Goal: Go to known website: Go to known website

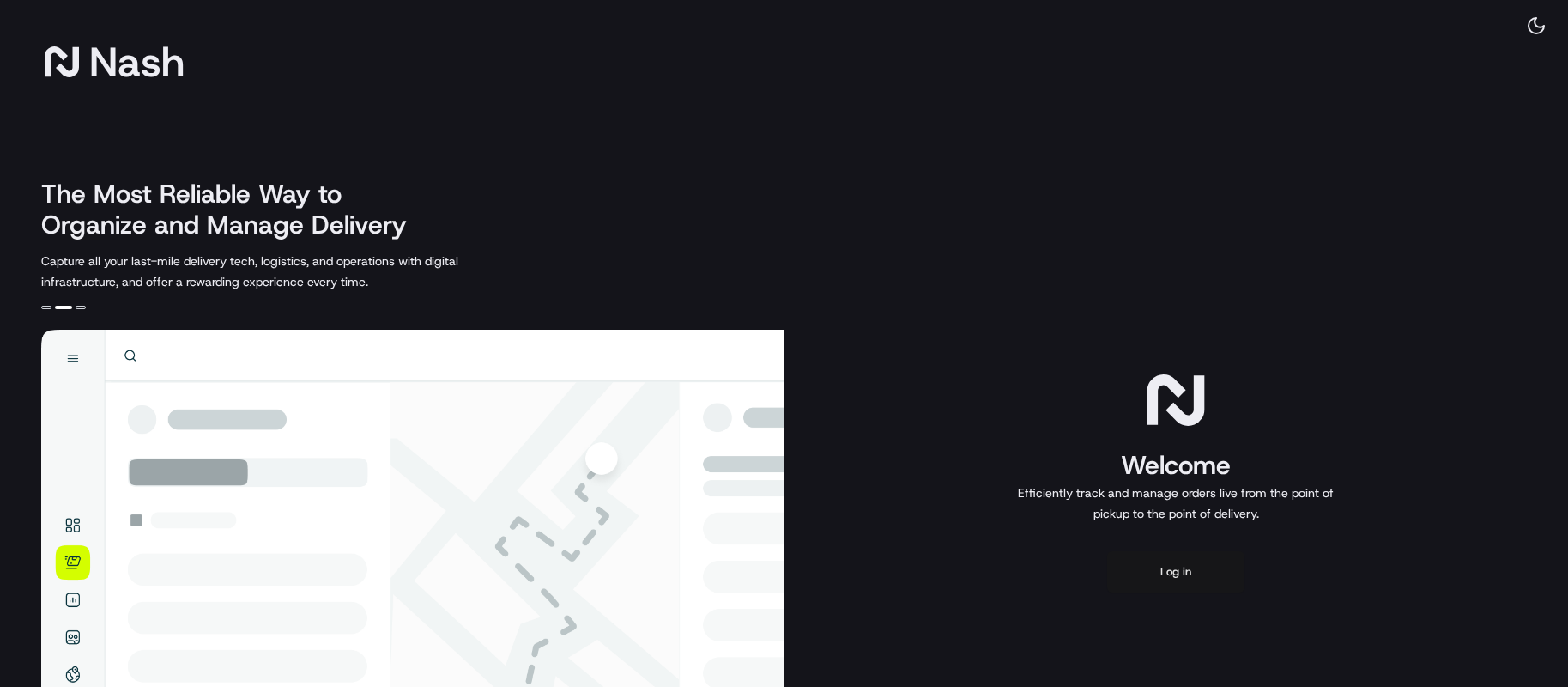
click at [1187, 579] on button "Log in" at bounding box center [1175, 571] width 138 height 42
